Goal: Information Seeking & Learning: Learn about a topic

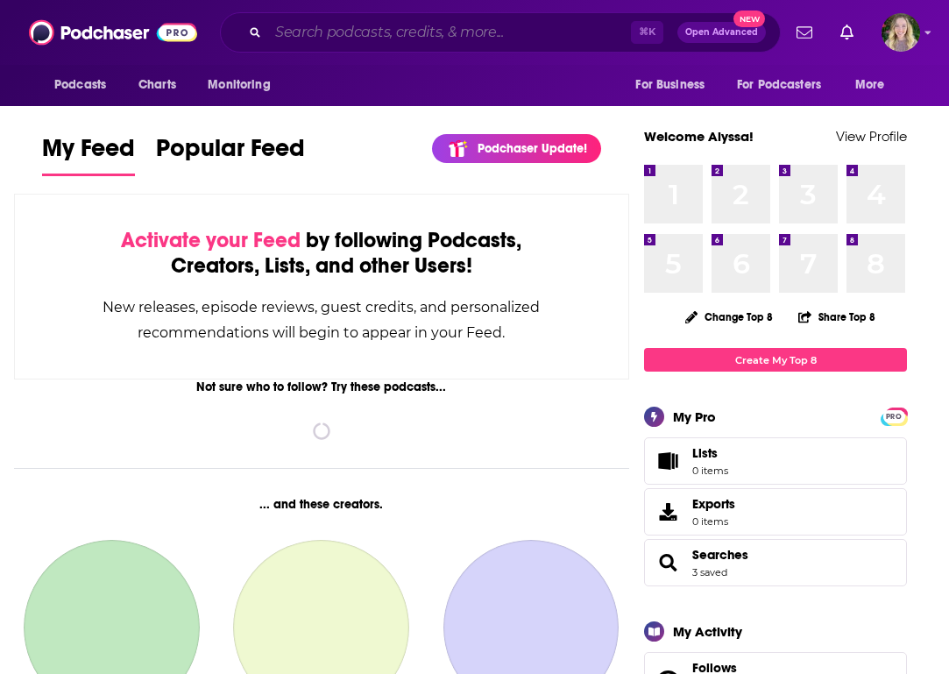
click at [408, 25] on input "Search podcasts, credits, & more..." at bounding box center [449, 32] width 363 height 28
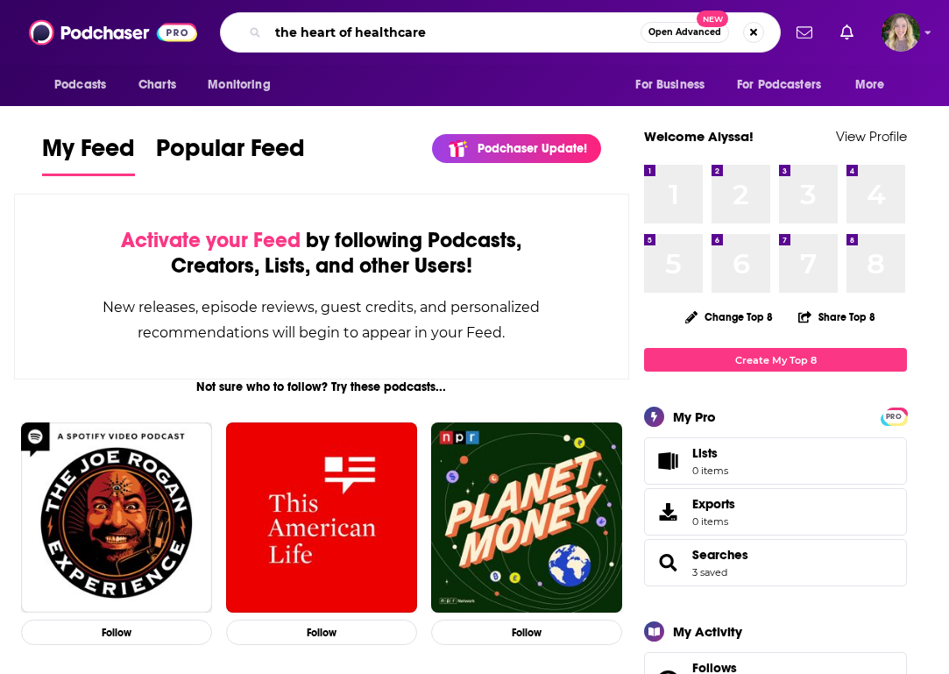
type input "the heart of healthcare"
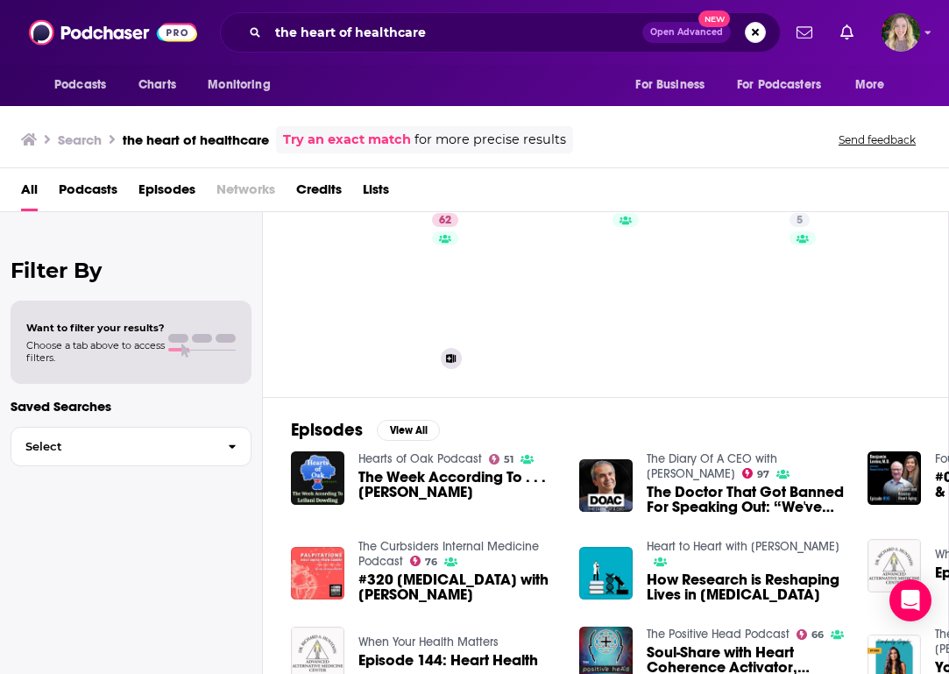
scroll to position [56, 0]
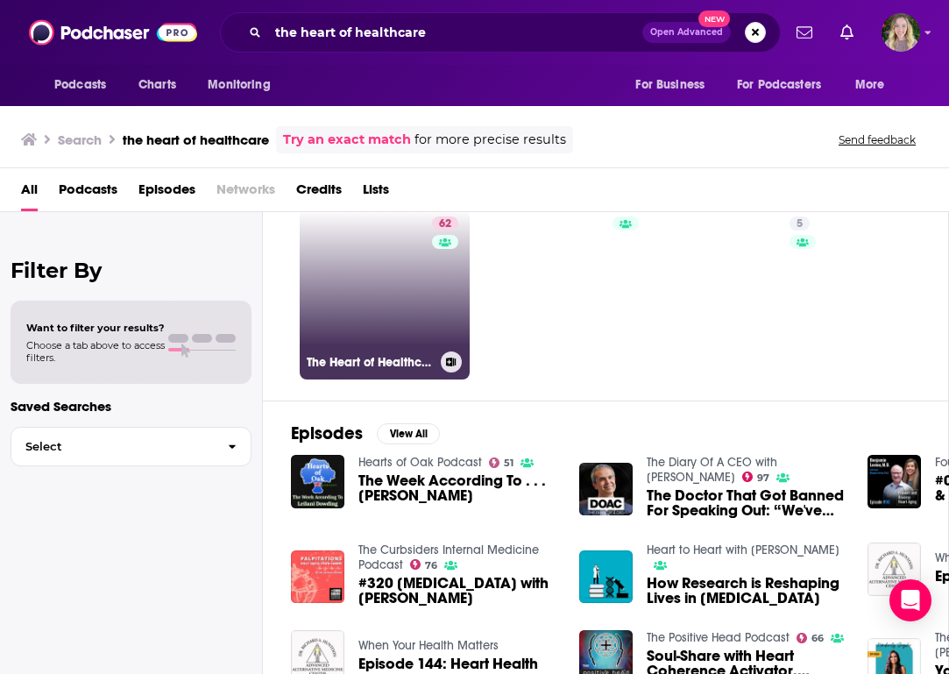
click at [397, 280] on link "62 The Heart of Healthcare | A Digital Health Podcast" at bounding box center [385, 295] width 170 height 170
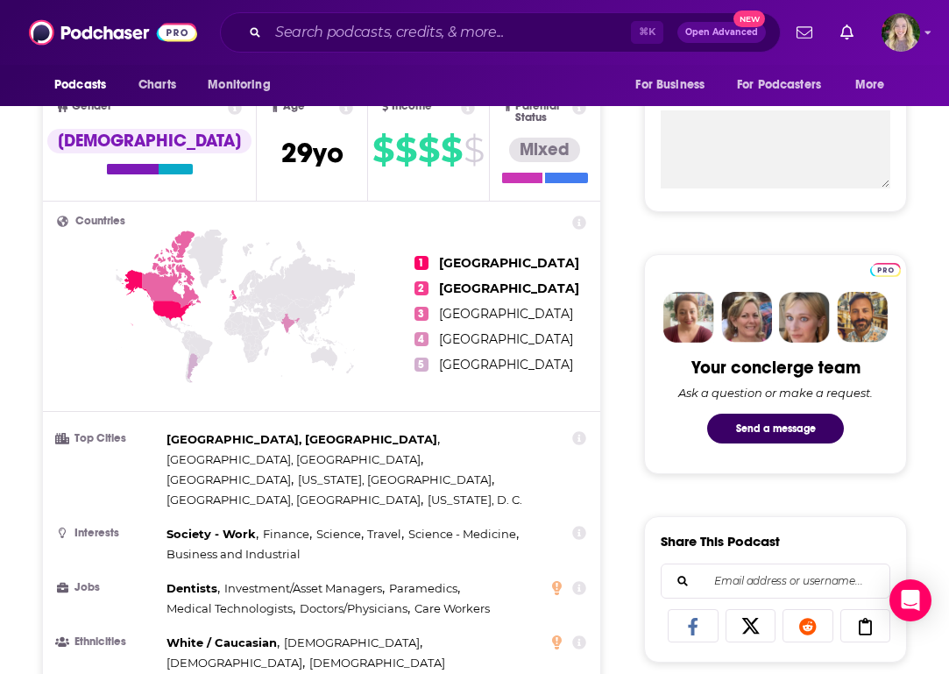
scroll to position [645, 0]
